Goal: Task Accomplishment & Management: Use online tool/utility

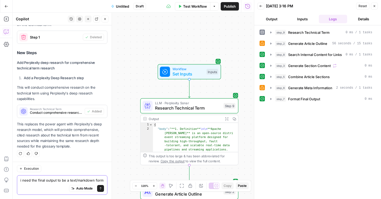
scroll to position [1682, 0]
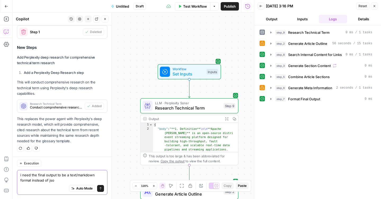
type textarea "i need the final output to be a text/markdown format instead of json"
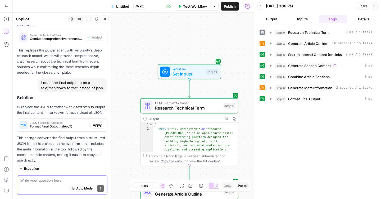
scroll to position [1776, 0]
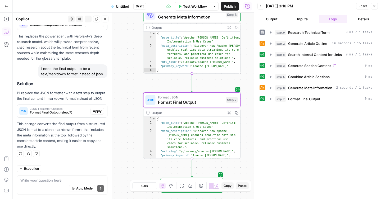
click at [93, 111] on span "Apply" at bounding box center [97, 111] width 9 height 5
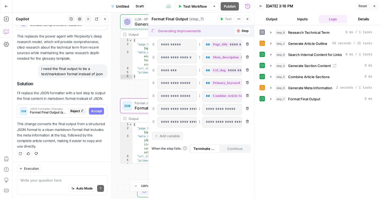
scroll to position [1742, 0]
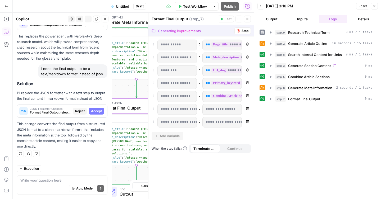
click at [92, 111] on span "Accept" at bounding box center [96, 111] width 11 height 5
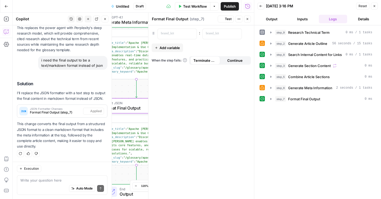
scroll to position [1784, 0]
click at [250, 22] on div "Test Actions Close" at bounding box center [234, 19] width 33 height 7
click at [249, 22] on button "Close" at bounding box center [247, 19] width 7 height 7
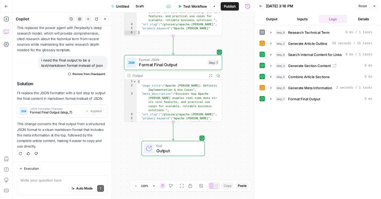
drag, startPoint x: 218, startPoint y: 121, endPoint x: 255, endPoint y: 77, distance: 56.9
click at [255, 77] on body "o opascope New Home Browse Insights Opportunities Your Data Recent Grids Glossa…" at bounding box center [190, 99] width 381 height 199
click at [201, 6] on span "Test Workflow" at bounding box center [195, 6] width 24 height 5
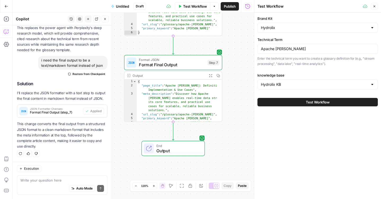
click at [299, 100] on button "Test Workflow" at bounding box center [317, 102] width 120 height 8
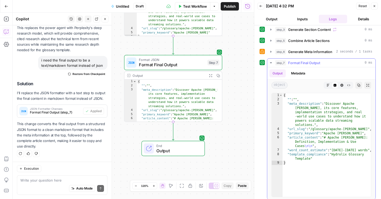
scroll to position [39, 0]
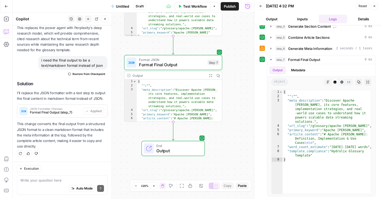
click at [30, 184] on div "Auto Mode Send" at bounding box center [62, 189] width 84 height 12
click at [357, 83] on icon "button" at bounding box center [358, 82] width 3 height 3
click at [32, 182] on textarea at bounding box center [62, 180] width 84 height 5
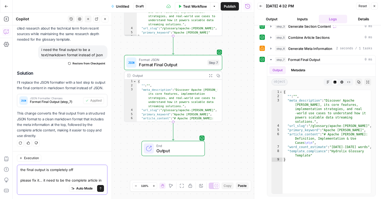
scroll to position [1800, 0]
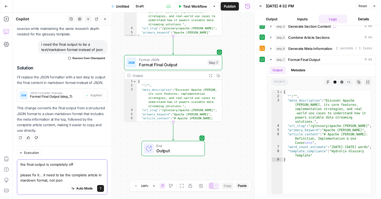
click at [31, 180] on textarea "the final output is completely off please fix it... it need to be the complete …" at bounding box center [62, 172] width 84 height 21
paste textarea "{ "": "", "meta_description": "Discover Apache [PERSON_NAME], its core features…"
type textarea "the final output is completely off please fix it... it need to be the complete …"
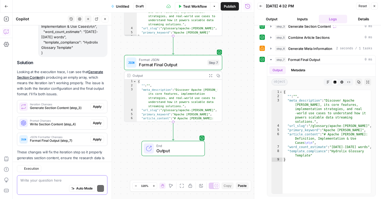
scroll to position [2043, 0]
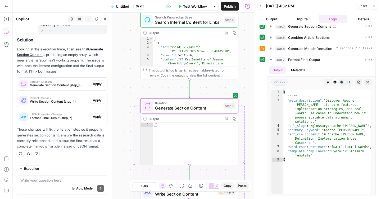
click at [95, 85] on span "Apply" at bounding box center [97, 84] width 9 height 5
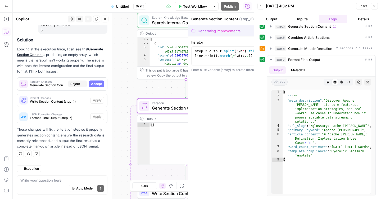
scroll to position [2001, 0]
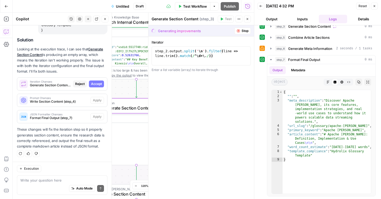
click at [95, 85] on span "Accept" at bounding box center [96, 84] width 11 height 5
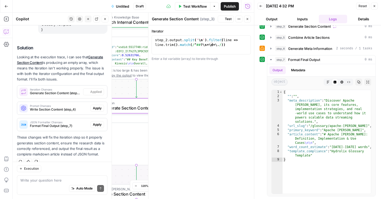
scroll to position [2052, 0]
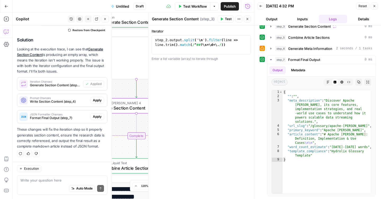
click at [94, 101] on span "Apply" at bounding box center [97, 100] width 9 height 5
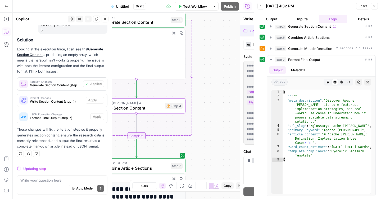
scroll to position [2001, 0]
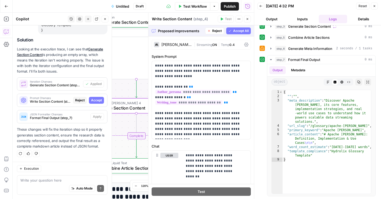
click at [93, 102] on span "Accept" at bounding box center [96, 100] width 11 height 5
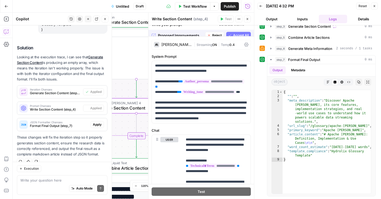
scroll to position [2052, 0]
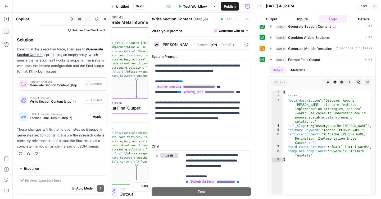
click at [94, 117] on span "Apply" at bounding box center [97, 117] width 9 height 5
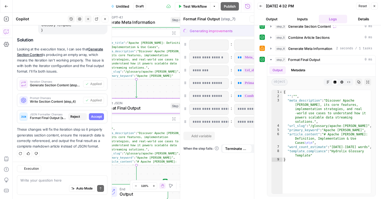
scroll to position [2001, 0]
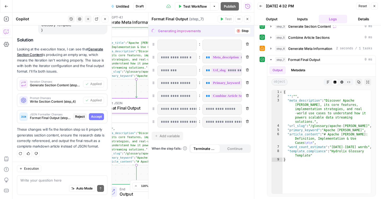
click at [94, 117] on span "Accept" at bounding box center [96, 117] width 11 height 5
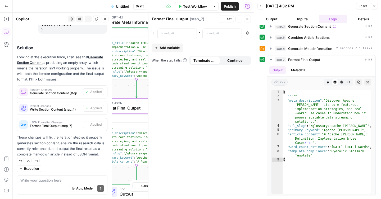
scroll to position [2052, 0]
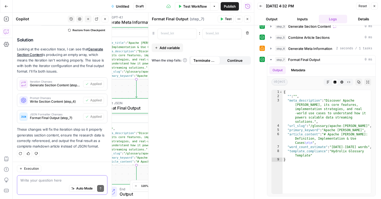
click at [57, 179] on textarea at bounding box center [62, 180] width 84 height 5
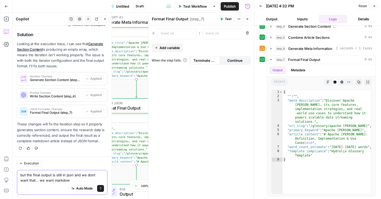
type textarea "but the final output is still in json and we dont want that... we want markdown"
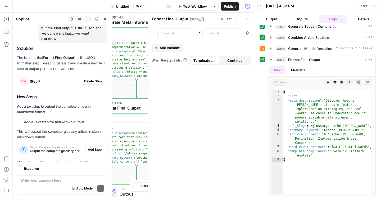
scroll to position [2213, 0]
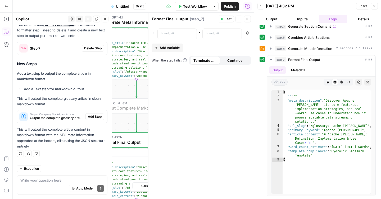
click at [89, 117] on span "Add Step" at bounding box center [95, 117] width 14 height 5
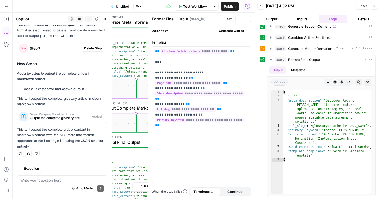
type textarea "Output Complete Markdown Article"
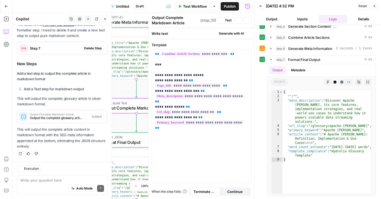
scroll to position [2222, 0]
click at [192, 6] on span "Test Workflow" at bounding box center [195, 6] width 24 height 5
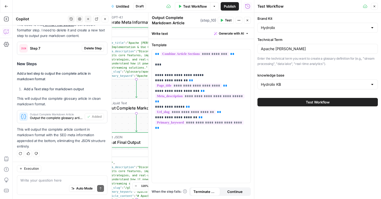
click at [249, 22] on button "Close" at bounding box center [247, 20] width 7 height 7
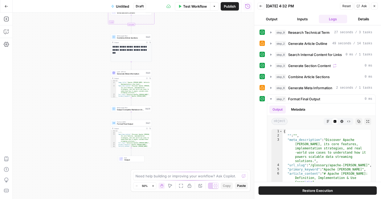
click at [197, 7] on span "Test Workflow" at bounding box center [195, 6] width 24 height 5
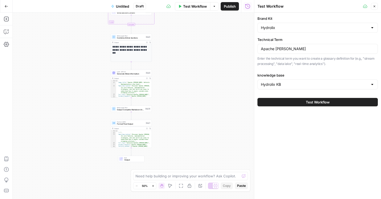
click at [280, 101] on button "Test Workflow" at bounding box center [317, 102] width 120 height 8
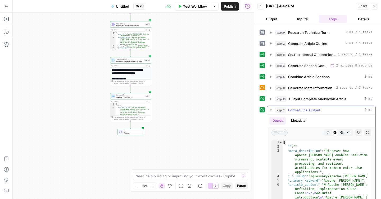
type textarea "**********"
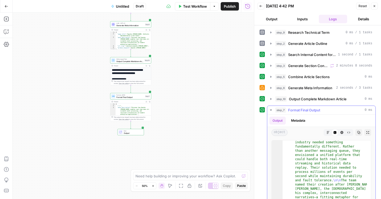
scroll to position [419, 0]
click at [357, 133] on icon "button" at bounding box center [358, 132] width 3 height 3
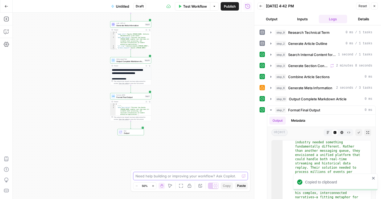
click at [197, 175] on textarea at bounding box center [187, 176] width 104 height 5
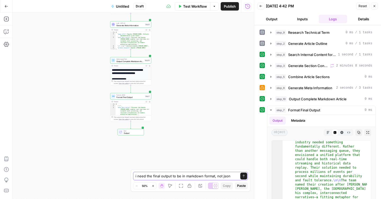
paste textarea "{ "": "", "meta_description": "Discover how Apache [PERSON_NAME] enables real-t…"
type textarea "i need the final output to be in markdown format, not json { "": "", "meta_desc…"
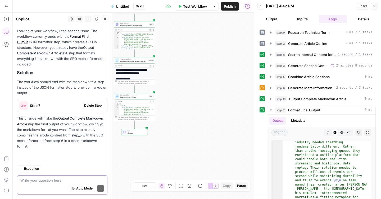
scroll to position [2718, 0]
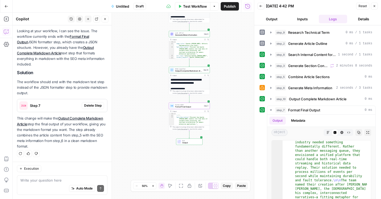
click at [85, 107] on span "Delete Step" at bounding box center [92, 105] width 17 height 5
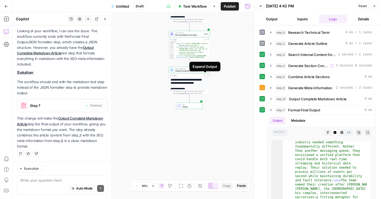
click at [205, 75] on icon "button" at bounding box center [204, 75] width 1 height 1
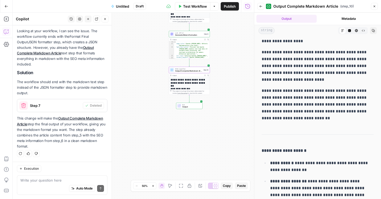
scroll to position [2452, 0]
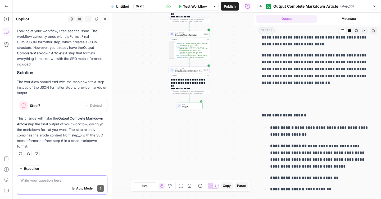
click at [55, 182] on textarea at bounding box center [62, 180] width 84 height 5
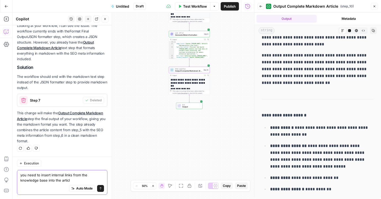
type textarea "you need to insert internal links from the knowledge base into the article"
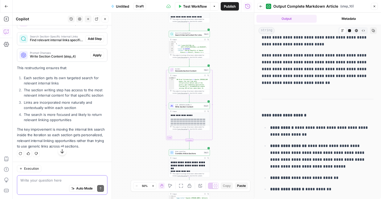
scroll to position [2924, 0]
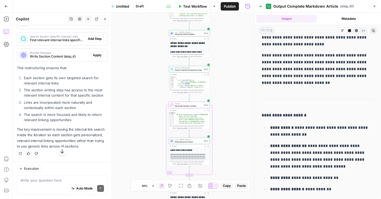
click at [93, 25] on span "Apply" at bounding box center [97, 22] width 9 height 5
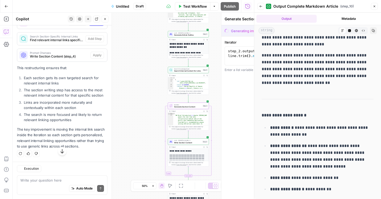
scroll to position [2915, 0]
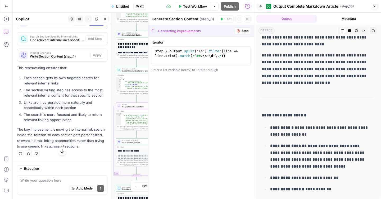
click at [91, 25] on span "Accept" at bounding box center [96, 22] width 11 height 5
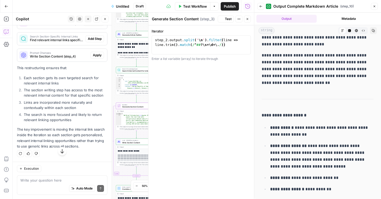
scroll to position [2924, 0]
click at [91, 41] on span "Add Step" at bounding box center [95, 39] width 14 height 5
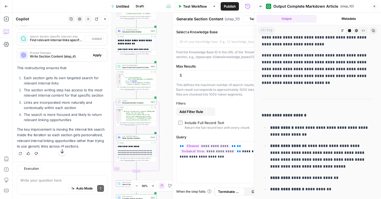
type textarea "Search Section-Specific Internal Links"
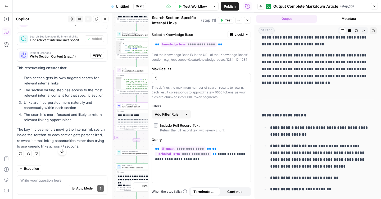
click at [93, 58] on span "Apply" at bounding box center [97, 55] width 9 height 5
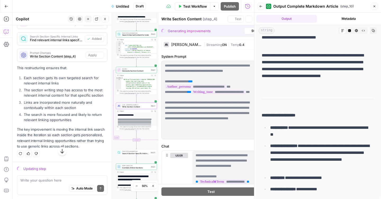
scroll to position [2438, 0]
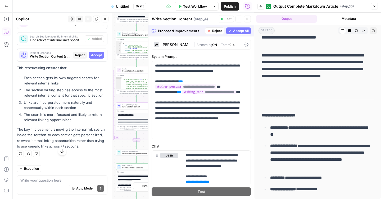
click at [92, 58] on span "Accept" at bounding box center [96, 55] width 11 height 5
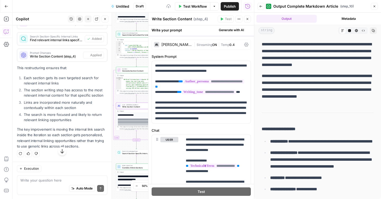
scroll to position [0, 0]
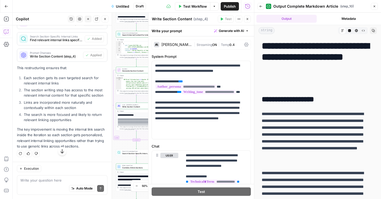
click at [193, 7] on span "Test Workflow" at bounding box center [195, 6] width 24 height 5
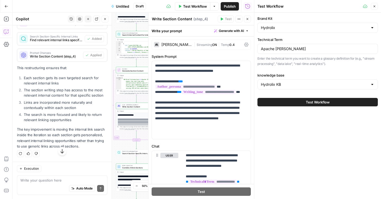
click at [286, 102] on button "Test Workflow" at bounding box center [317, 102] width 120 height 8
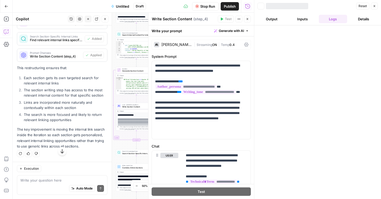
click at [247, 20] on icon "button" at bounding box center [247, 18] width 3 height 3
